Goal: Task Accomplishment & Management: Use online tool/utility

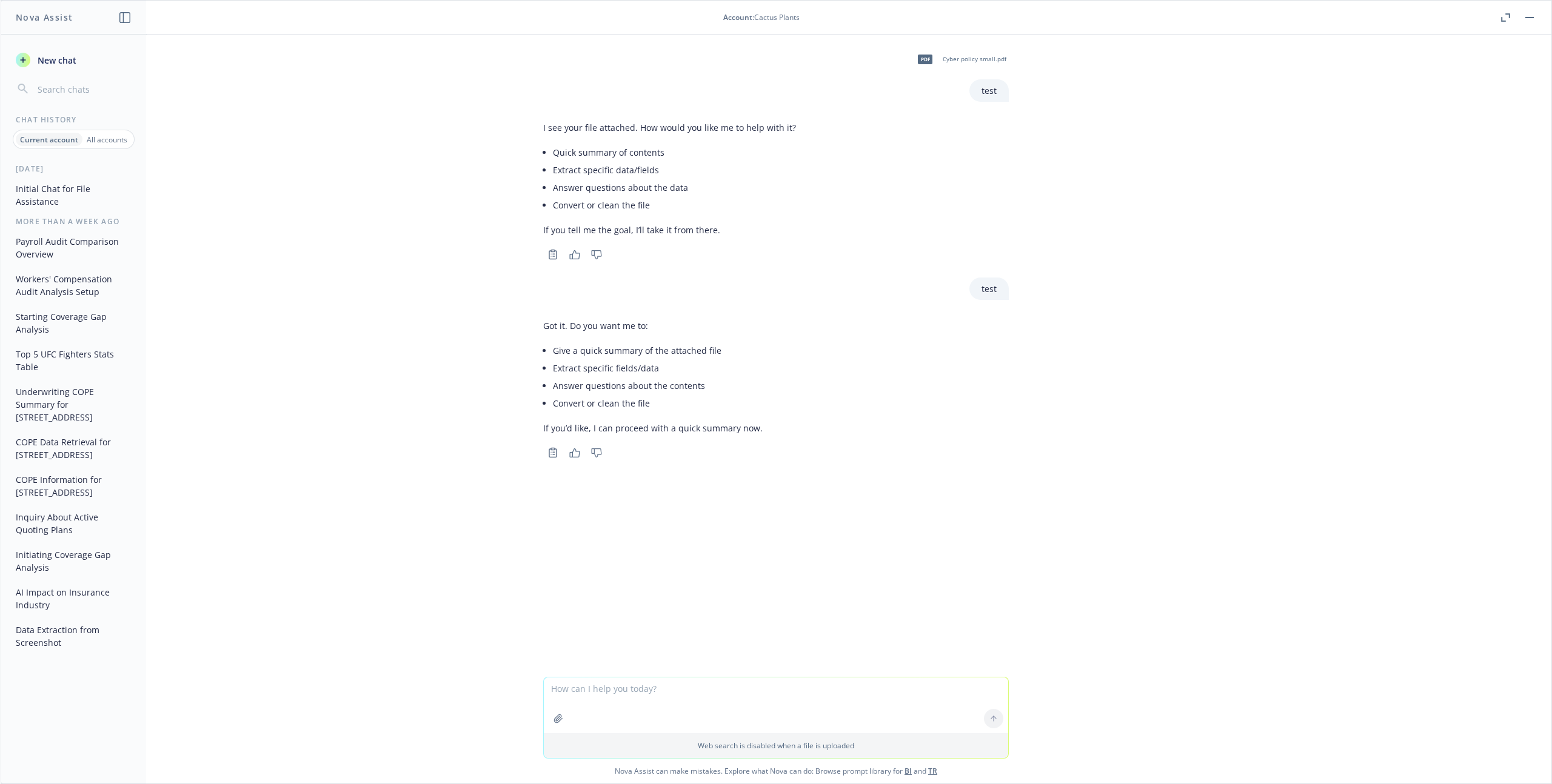
click at [680, 170] on li "Extract specific data/fields" at bounding box center [675, 170] width 243 height 17
click at [680, 171] on li "Extract specific data/fields" at bounding box center [675, 170] width 243 height 17
click at [680, 172] on li "Extract specific data/fields" at bounding box center [675, 170] width 243 height 17
click at [680, 174] on li "Extract specific data/fields" at bounding box center [675, 170] width 243 height 17
